Goal: Task Accomplishment & Management: Use online tool/utility

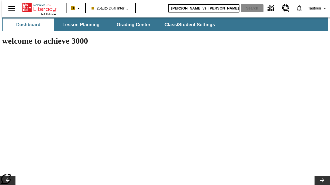
type input "[PERSON_NAME] vs. [PERSON_NAME]"
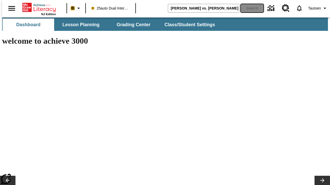
click at [248, 8] on button "Search" at bounding box center [251, 8] width 23 height 8
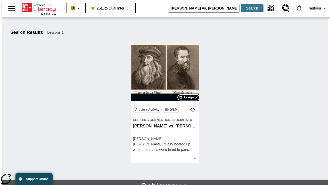
click at [188, 98] on span "Assign" at bounding box center [188, 97] width 10 height 5
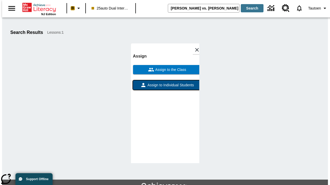
click at [165, 83] on span "Assign to Individual Students" at bounding box center [169, 85] width 47 height 5
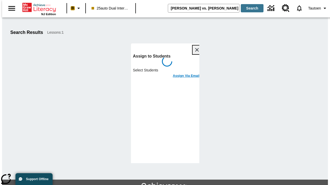
scroll to position [28, 0]
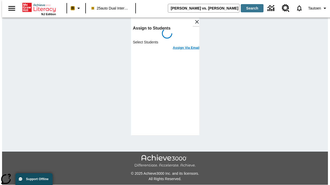
click at [182, 45] on h6 "Assign Via Email" at bounding box center [186, 48] width 27 height 6
